Goal: Information Seeking & Learning: Understand process/instructions

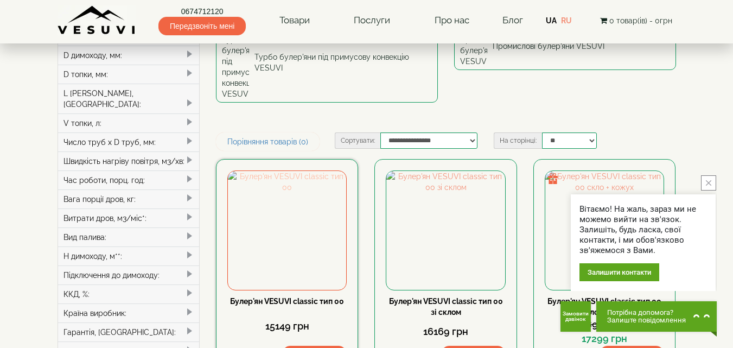
scroll to position [217, 0]
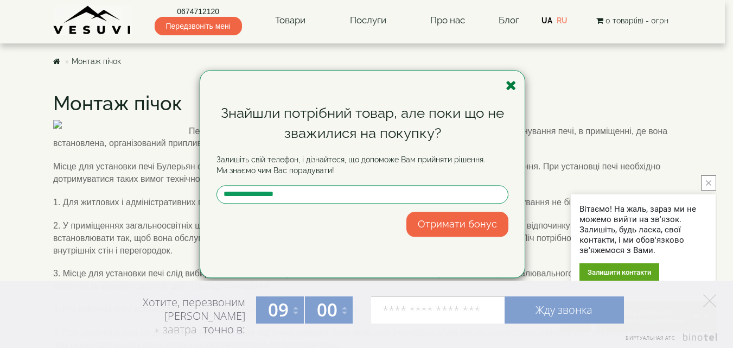
click at [514, 84] on icon "button" at bounding box center [511, 86] width 11 height 14
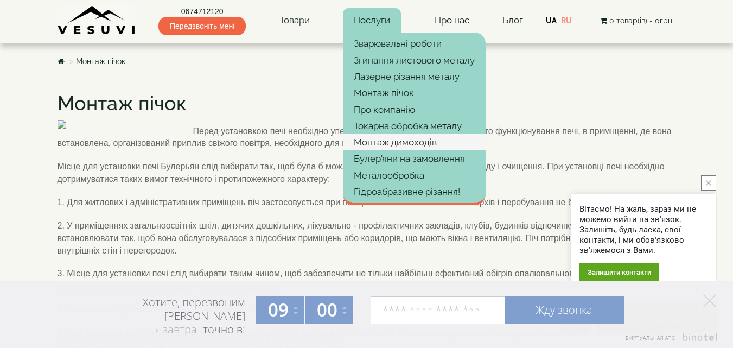
click at [444, 141] on link "Монтаж димоходів" at bounding box center [414, 142] width 143 height 16
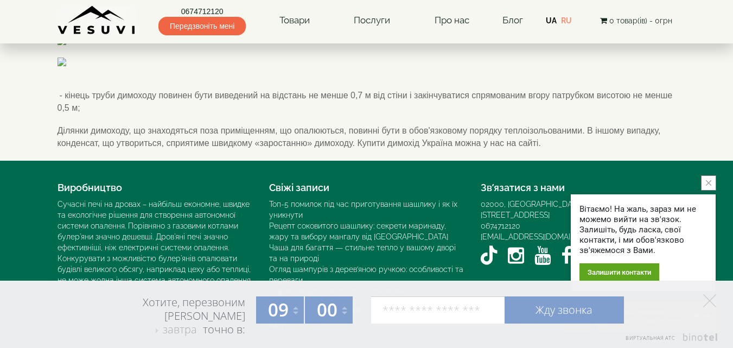
scroll to position [1287, 0]
click at [707, 185] on icon "close button" at bounding box center [708, 182] width 5 height 5
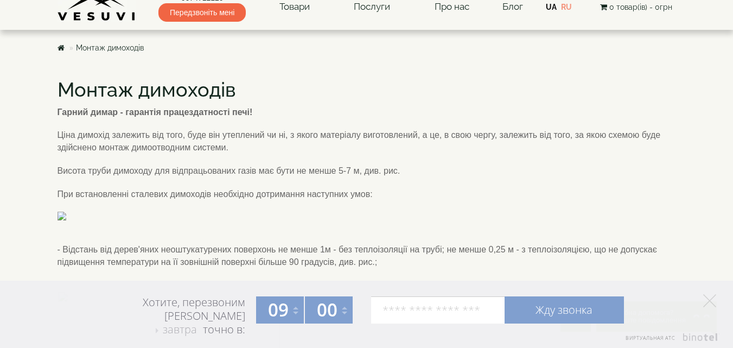
scroll to position [0, 0]
